Goal: Task Accomplishment & Management: Manage account settings

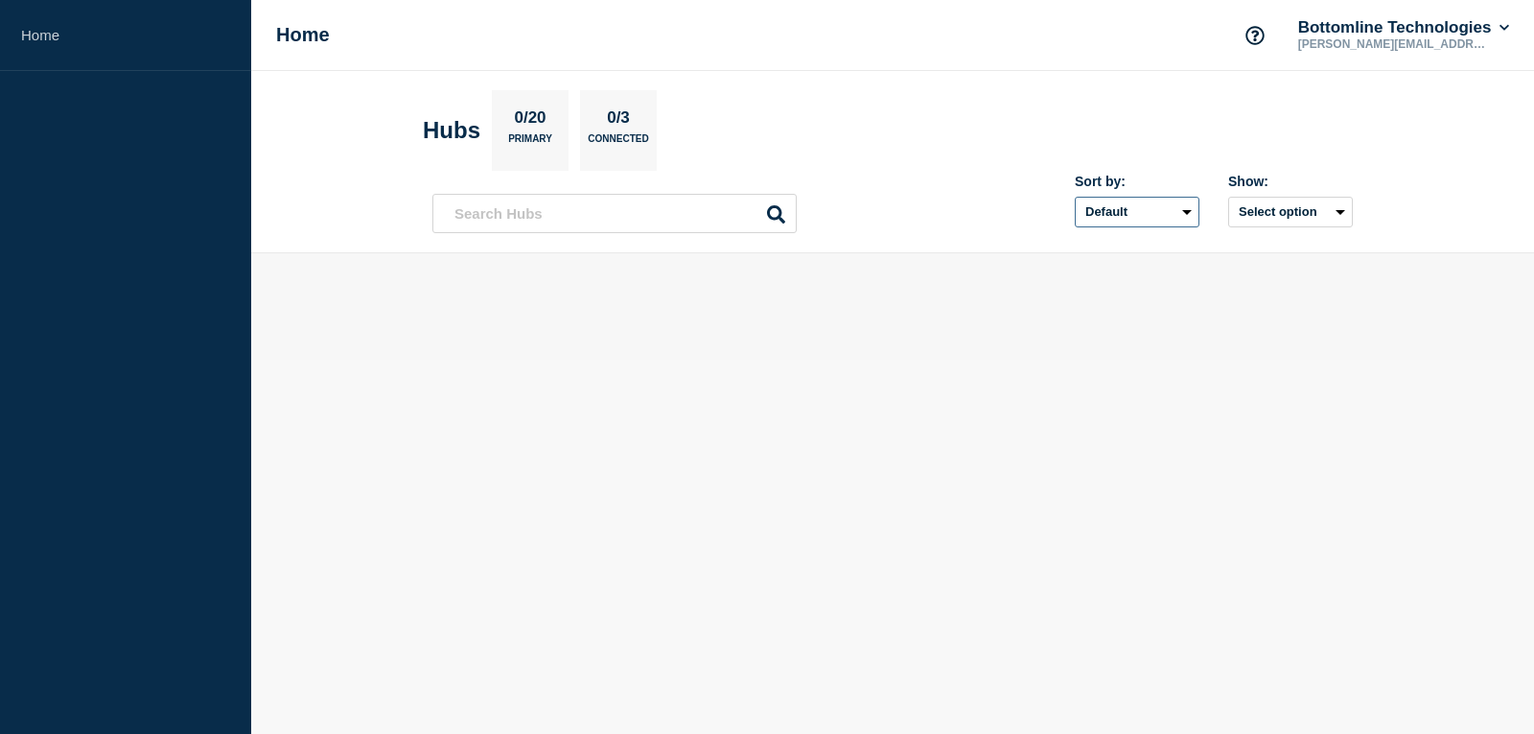
click at [1160, 211] on select "Default Last added Last updated Most active A-Z" at bounding box center [1137, 212] width 125 height 31
click at [1075, 197] on select "Default Last added Last updated Most active A-Z" at bounding box center [1137, 212] width 125 height 31
click at [1130, 211] on select "Default Last added Last updated Most active A-Z" at bounding box center [1137, 212] width 125 height 31
click at [1075, 197] on select "Default Last added Last updated Most active A-Z" at bounding box center [1137, 212] width 125 height 31
click at [1123, 202] on select "Default Last added Last updated Most active A-Z" at bounding box center [1137, 212] width 125 height 31
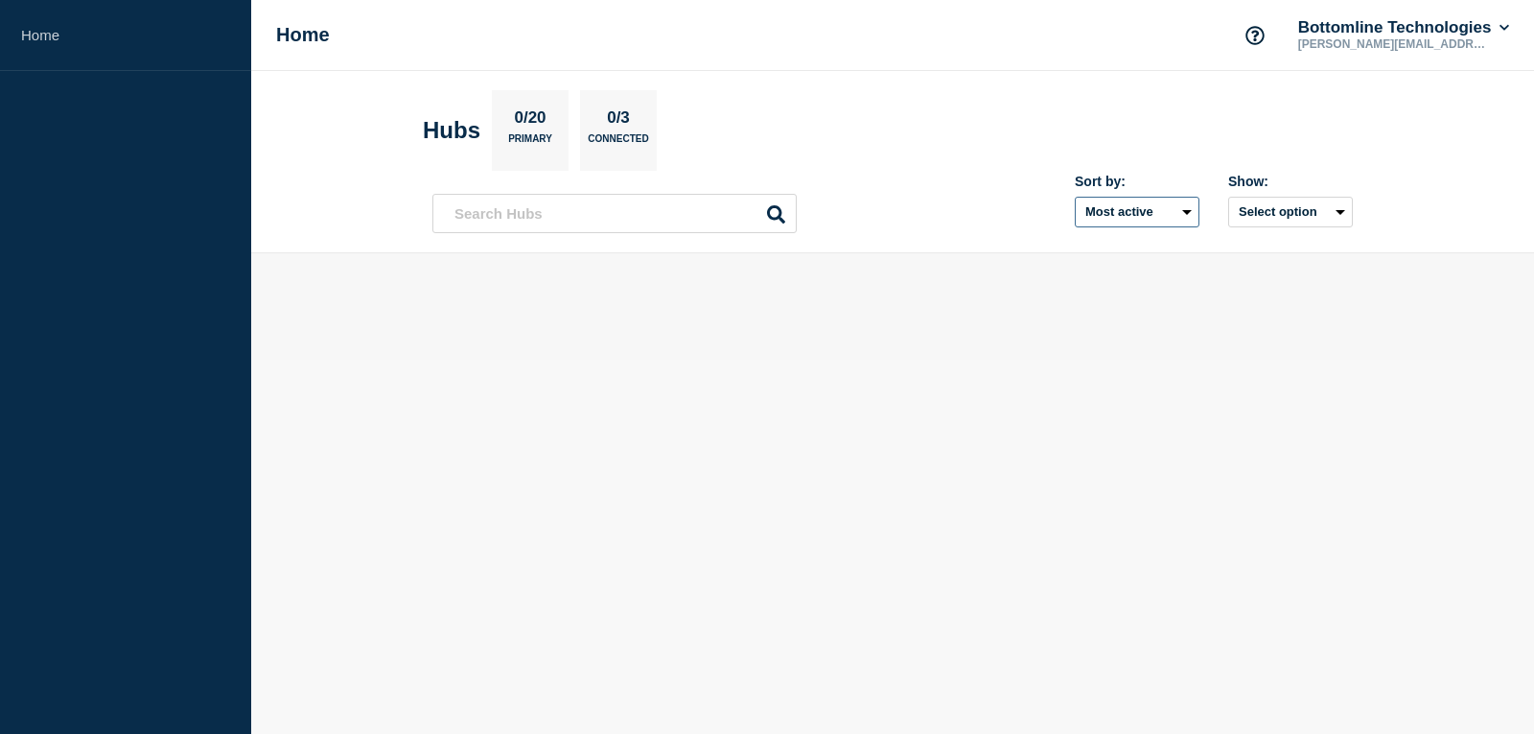
click at [1075, 197] on select "Default Last added Last updated Most active A-Z" at bounding box center [1137, 212] width 125 height 31
click at [1140, 212] on select "Default Last added Last updated Most active A-Z" at bounding box center [1137, 212] width 125 height 31
select select "name"
click at [1075, 197] on select "Default Last added Last updated Most active A-Z" at bounding box center [1137, 212] width 125 height 31
click at [1128, 206] on select "Default Last added Last updated Most active A-Z" at bounding box center [1137, 212] width 125 height 31
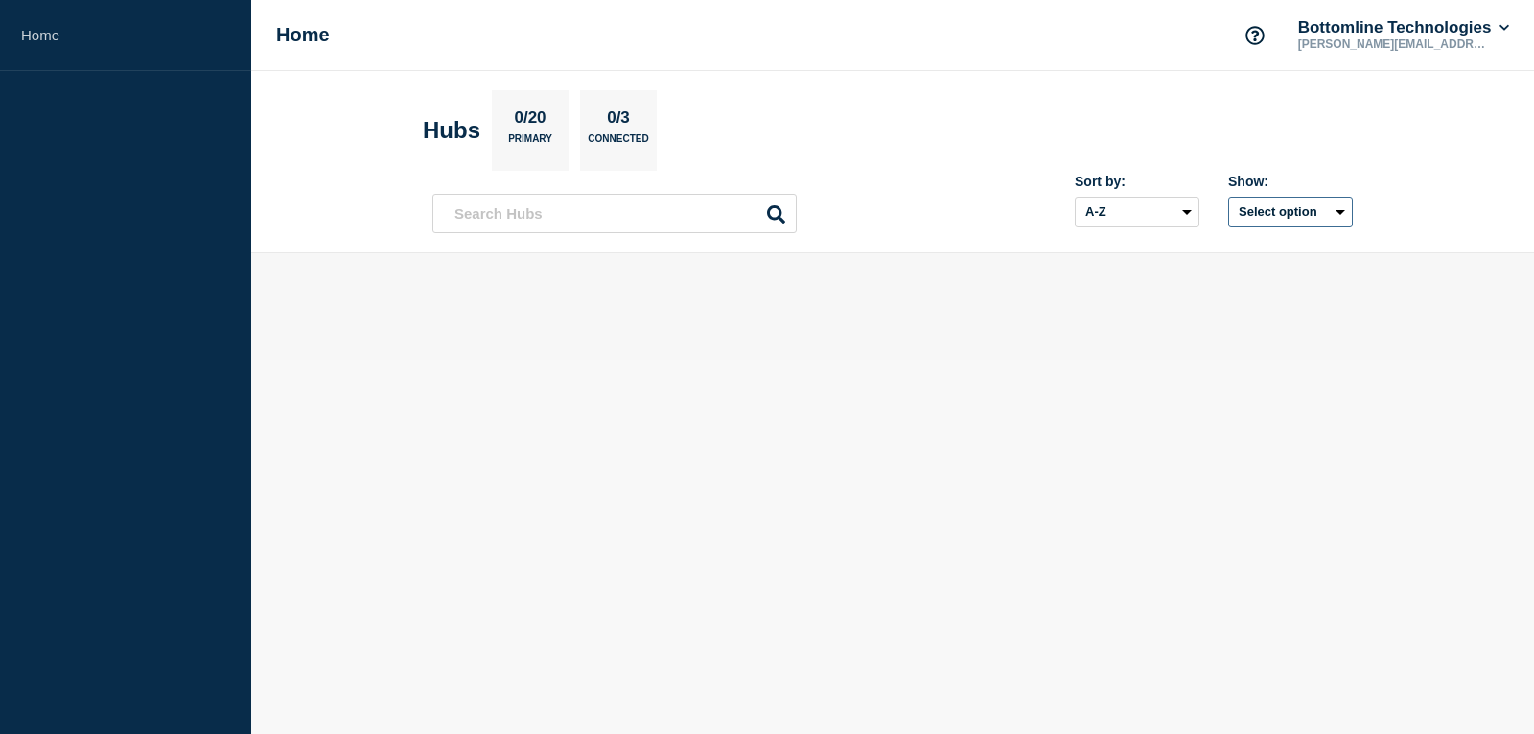
click at [1284, 208] on button "Select option" at bounding box center [1290, 212] width 125 height 31
click at [1255, 286] on span "Open incidents Hubs" at bounding box center [1283, 285] width 105 height 29
click at [1286, 213] on button "Select option" at bounding box center [1290, 212] width 125 height 31
click at [1504, 30] on icon at bounding box center [1505, 28] width 10 height 6
click at [1388, 184] on link "User settings" at bounding box center [1365, 183] width 84 height 16
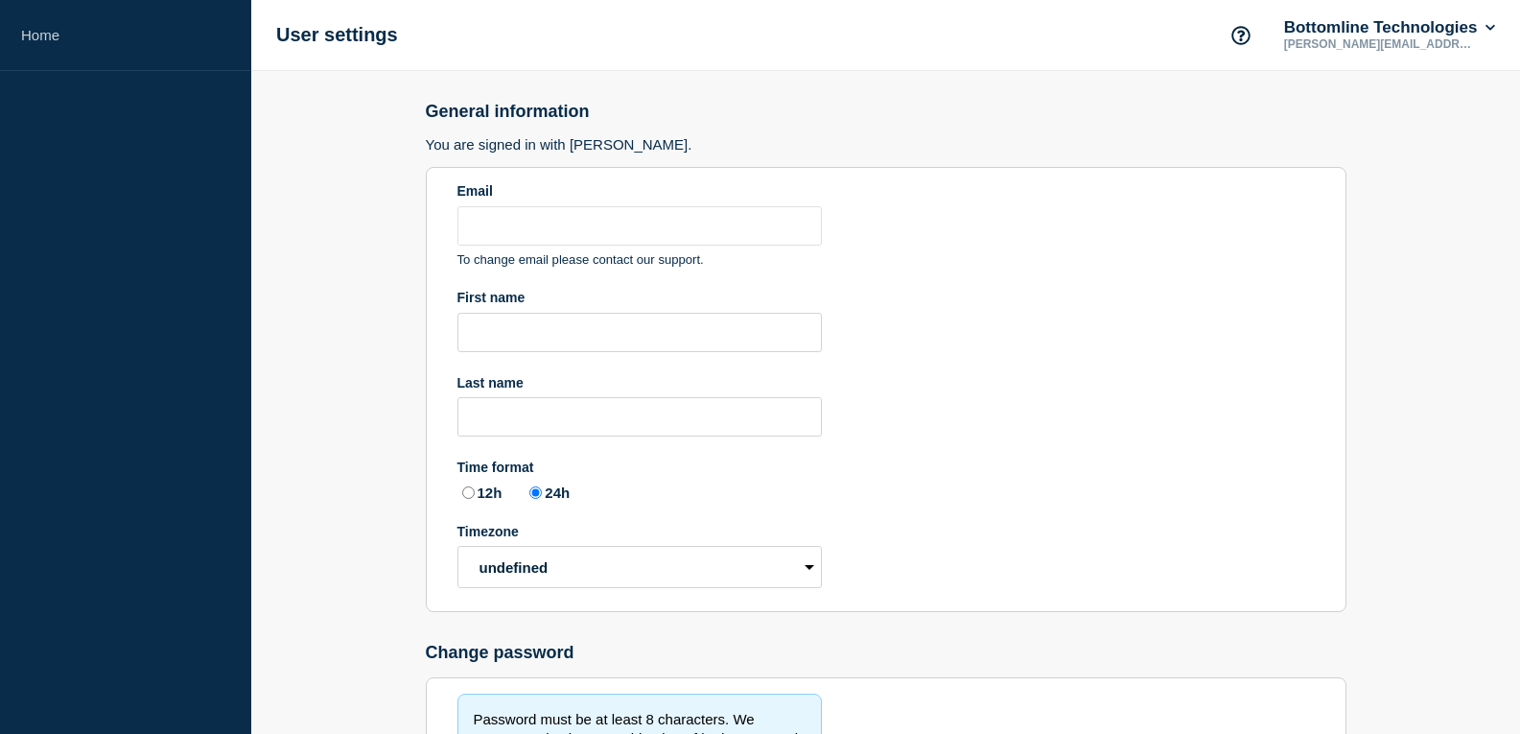
type input "[PERSON_NAME][EMAIL_ADDRESS][PERSON_NAME][DOMAIN_NAME]"
radio input "true"
select select "hub"
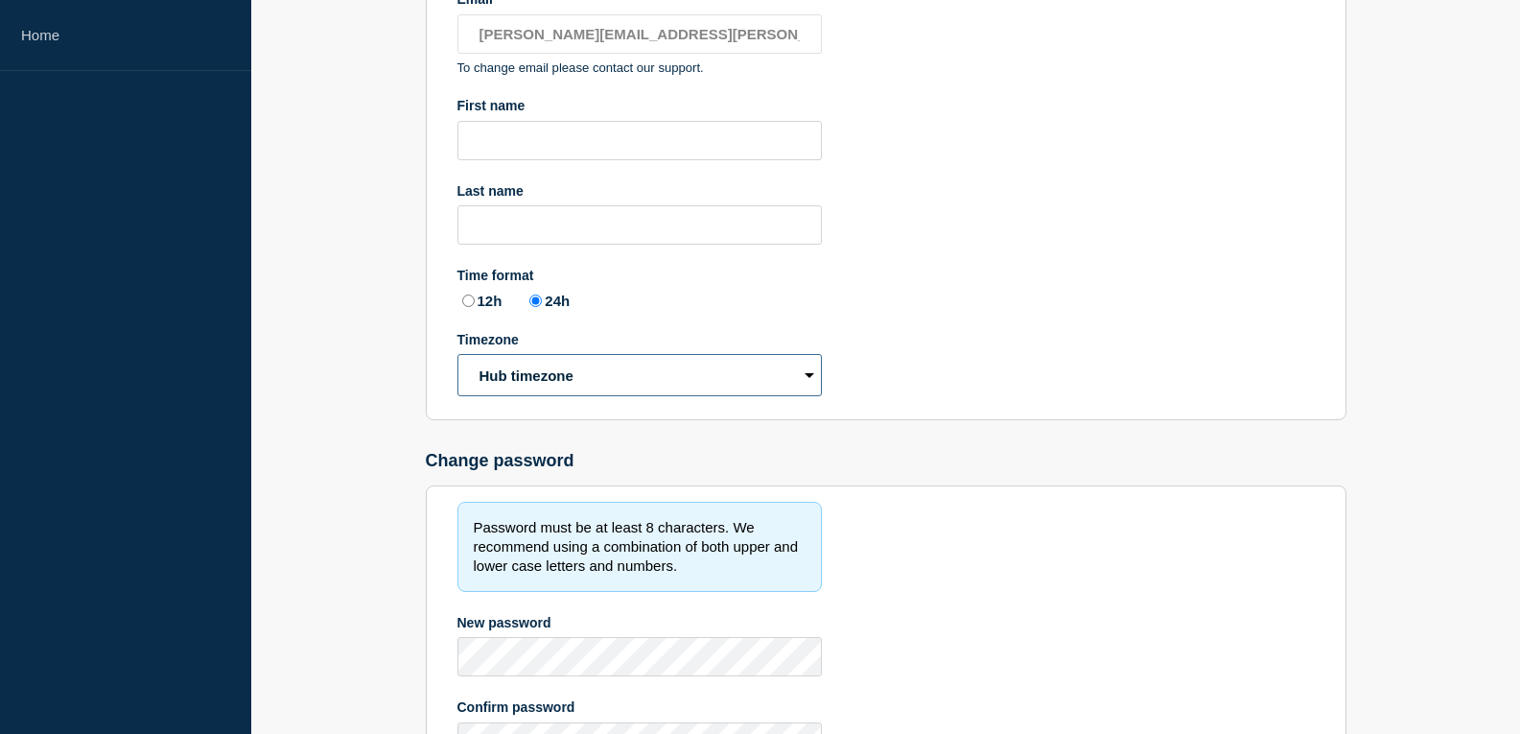
click at [599, 361] on select "Hub timezone Local timezone (UTC/GMT+00:00) UTC" at bounding box center [639, 375] width 364 height 42
click at [1014, 359] on section "Email [PERSON_NAME][EMAIL_ADDRESS][PERSON_NAME][DOMAIN_NAME] To change email pl…" at bounding box center [886, 197] width 921 height 445
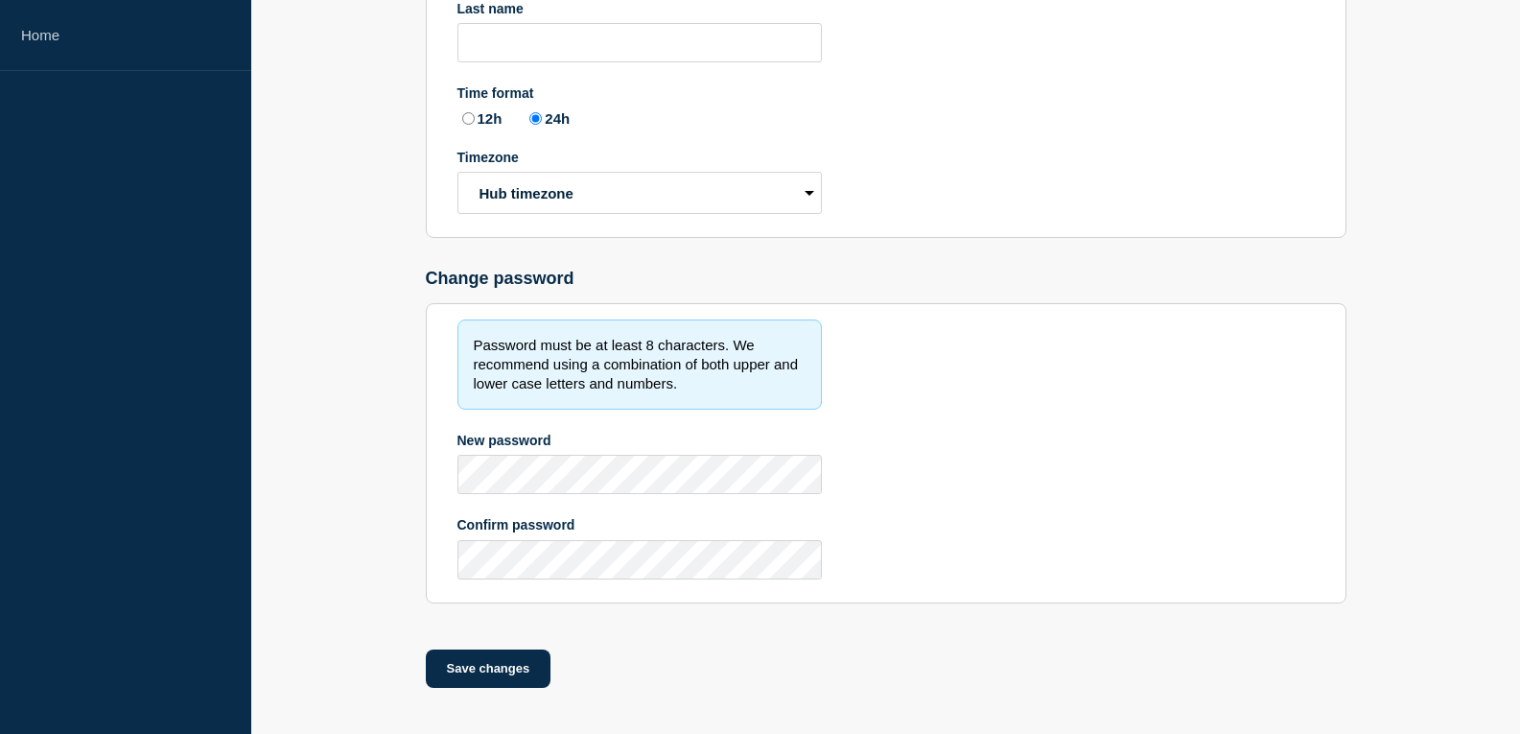
scroll to position [0, 0]
